Goal: Information Seeking & Learning: Learn about a topic

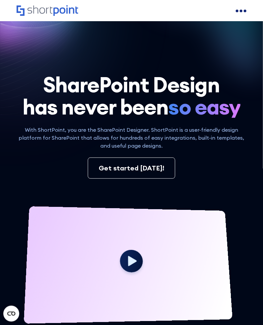
click at [238, 9] on div "open menu" at bounding box center [241, 11] width 11 height 11
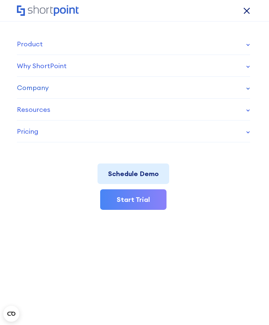
click at [38, 88] on div "Company" at bounding box center [33, 88] width 32 height 10
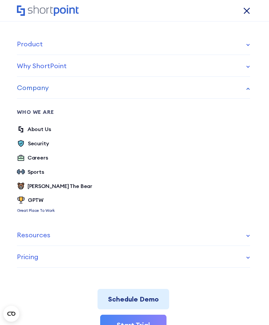
click at [38, 88] on div "Company" at bounding box center [33, 88] width 32 height 10
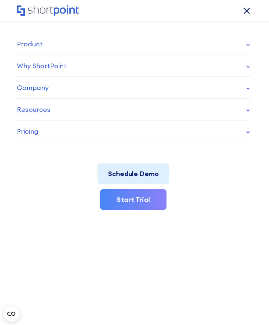
click at [40, 86] on div "Company" at bounding box center [33, 88] width 32 height 10
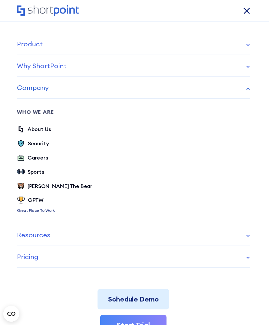
click at [40, 86] on div "Company" at bounding box center [33, 88] width 32 height 10
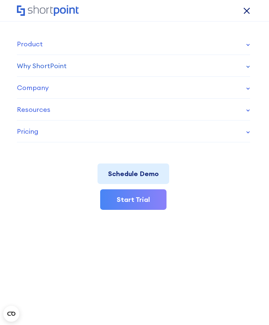
click at [47, 71] on link "Why ShortPoint" at bounding box center [133, 66] width 233 height 22
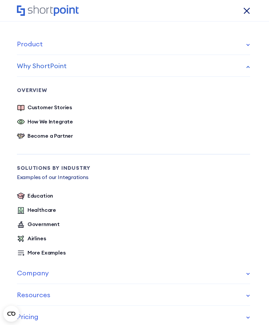
click at [47, 71] on link "Why ShortPoint" at bounding box center [133, 66] width 233 height 22
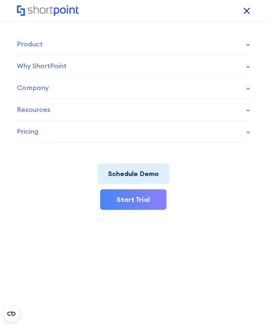
click at [47, 71] on link "Why ShortPoint" at bounding box center [133, 66] width 233 height 22
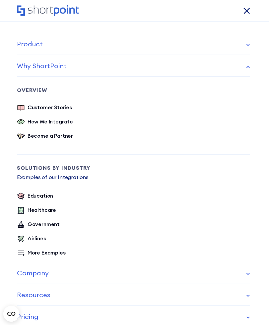
click at [249, 11] on div "open menu" at bounding box center [251, 11] width 4 height 4
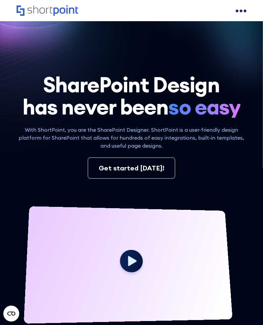
click at [244, 11] on div "open menu" at bounding box center [245, 11] width 3 height 3
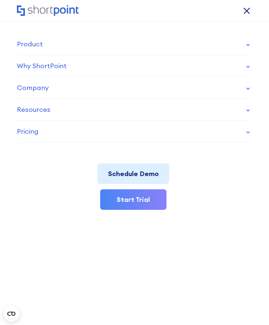
click at [249, 11] on div "open menu" at bounding box center [251, 11] width 4 height 4
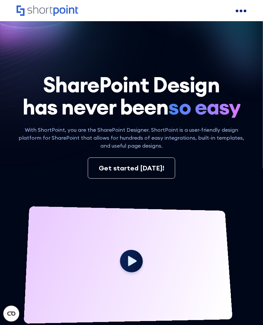
click at [244, 11] on div "open menu" at bounding box center [245, 11] width 3 height 3
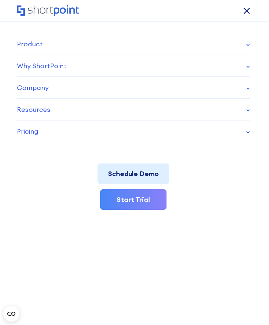
click at [249, 11] on div "open menu" at bounding box center [251, 11] width 4 height 4
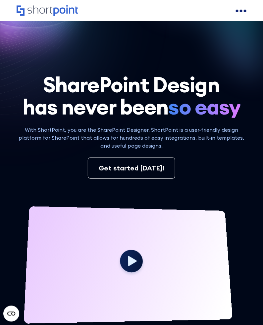
click at [244, 11] on div "open menu" at bounding box center [245, 11] width 3 height 3
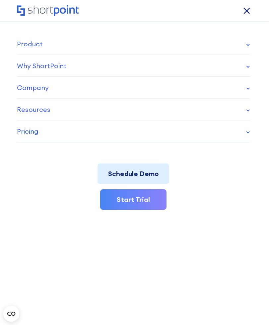
click at [65, 129] on link "Pricing" at bounding box center [133, 132] width 233 height 22
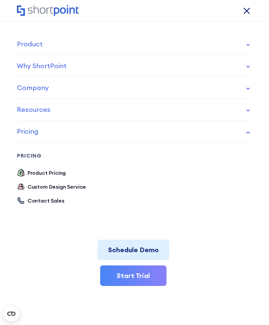
click at [65, 129] on link "Pricing" at bounding box center [133, 132] width 233 height 22
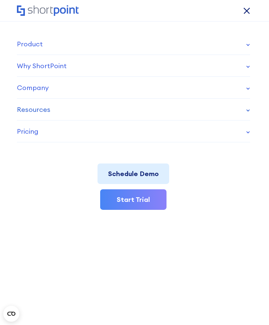
click at [77, 105] on link "Resources" at bounding box center [133, 110] width 233 height 22
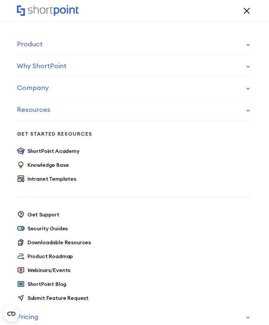
click at [72, 80] on link "Company" at bounding box center [133, 88] width 233 height 22
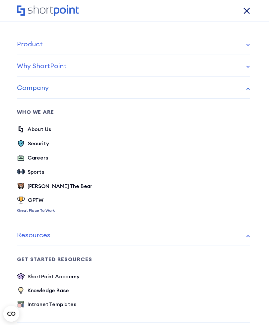
click at [62, 84] on link "Company" at bounding box center [133, 88] width 233 height 22
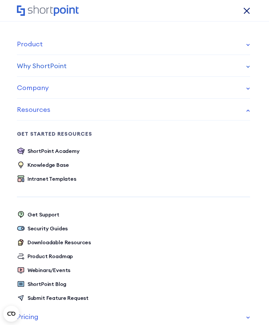
click at [71, 66] on link "Why ShortPoint" at bounding box center [133, 66] width 233 height 22
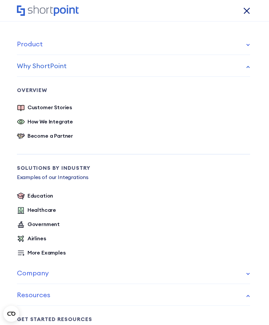
click at [72, 66] on link "Why ShortPoint" at bounding box center [133, 66] width 233 height 22
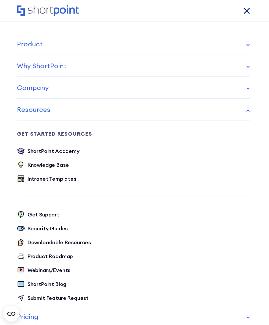
click at [73, 110] on link "Resources" at bounding box center [133, 110] width 233 height 22
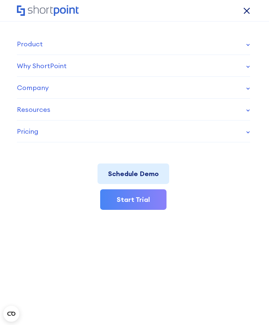
click at [44, 223] on div "Schedule Demo Start Trial" at bounding box center [133, 189] width 233 height 94
click at [120, 260] on nav "Product works with SharePoint Microsoft Teams SAP Explore Templates Elements In…" at bounding box center [134, 162] width 269 height 325
click at [16, 312] on circle "Open CMP widget" at bounding box center [11, 314] width 16 height 16
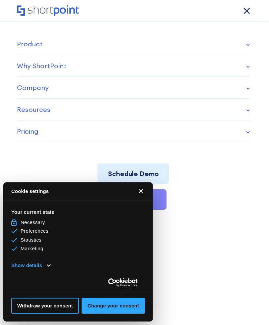
click at [139, 191] on icon "Close CMP widget" at bounding box center [140, 191] width 5 height 5
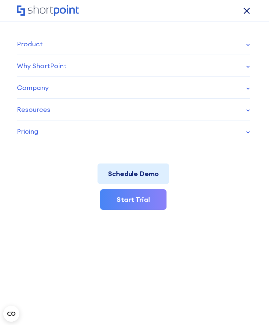
click at [38, 184] on div "Schedule Demo Start Trial" at bounding box center [133, 189] width 233 height 94
